Goal: Task Accomplishment & Management: Manage account settings

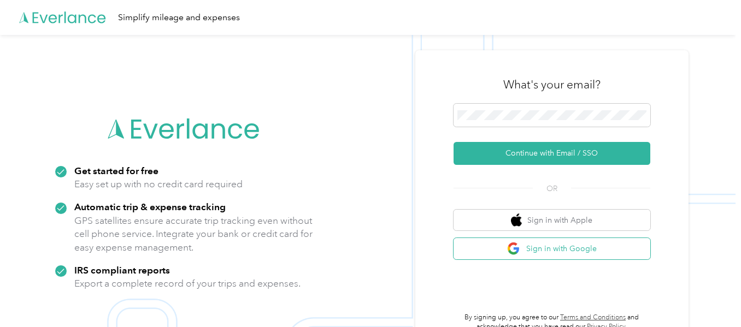
click at [547, 250] on button "Sign in with Google" at bounding box center [552, 248] width 197 height 21
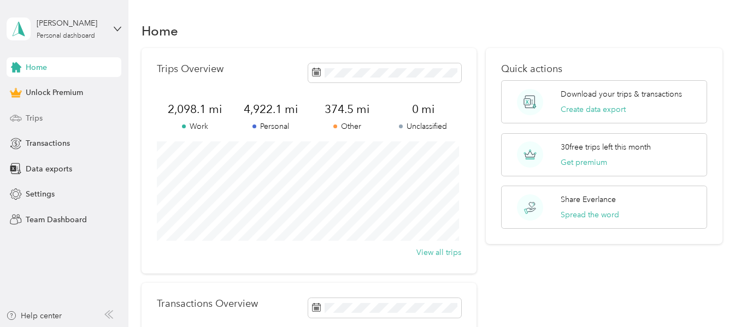
click at [49, 115] on div "Trips" at bounding box center [64, 118] width 115 height 20
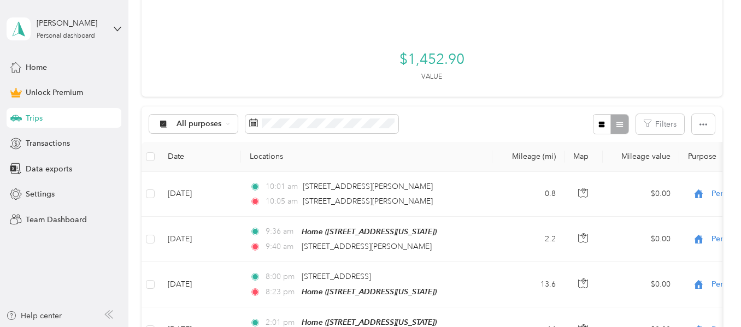
scroll to position [219, 0]
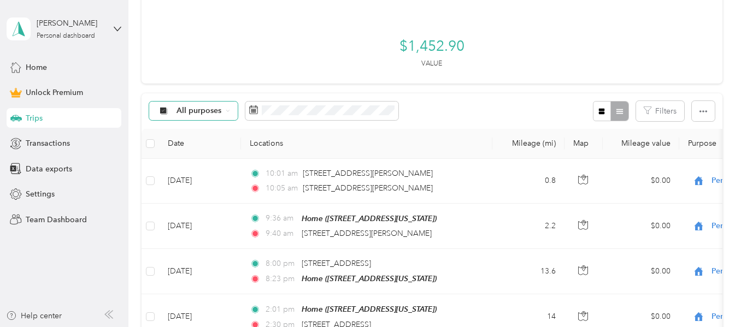
click at [213, 110] on span "All purposes" at bounding box center [199, 111] width 45 height 8
click at [206, 148] on span "Unclassified" at bounding box center [203, 148] width 53 height 11
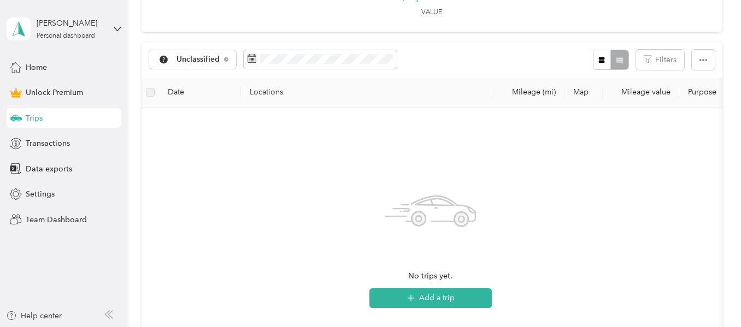
scroll to position [328, 0]
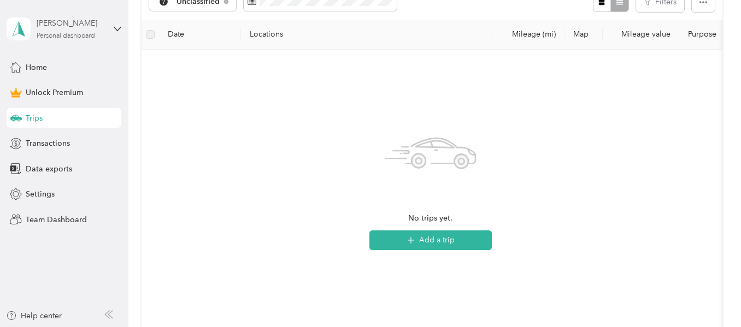
click at [89, 34] on div "Personal dashboard" at bounding box center [66, 36] width 58 height 7
click at [57, 95] on div "You’re signed in as [PERSON_NAME][EMAIL_ADDRESS][PERSON_NAME][DOMAIN_NAME] Log …" at bounding box center [184, 76] width 354 height 62
click at [113, 28] on div "[PERSON_NAME] Personal dashboard" at bounding box center [64, 29] width 115 height 38
click at [34, 86] on div "Log out" at bounding box center [37, 87] width 42 height 11
